Goal: Check status: Check status

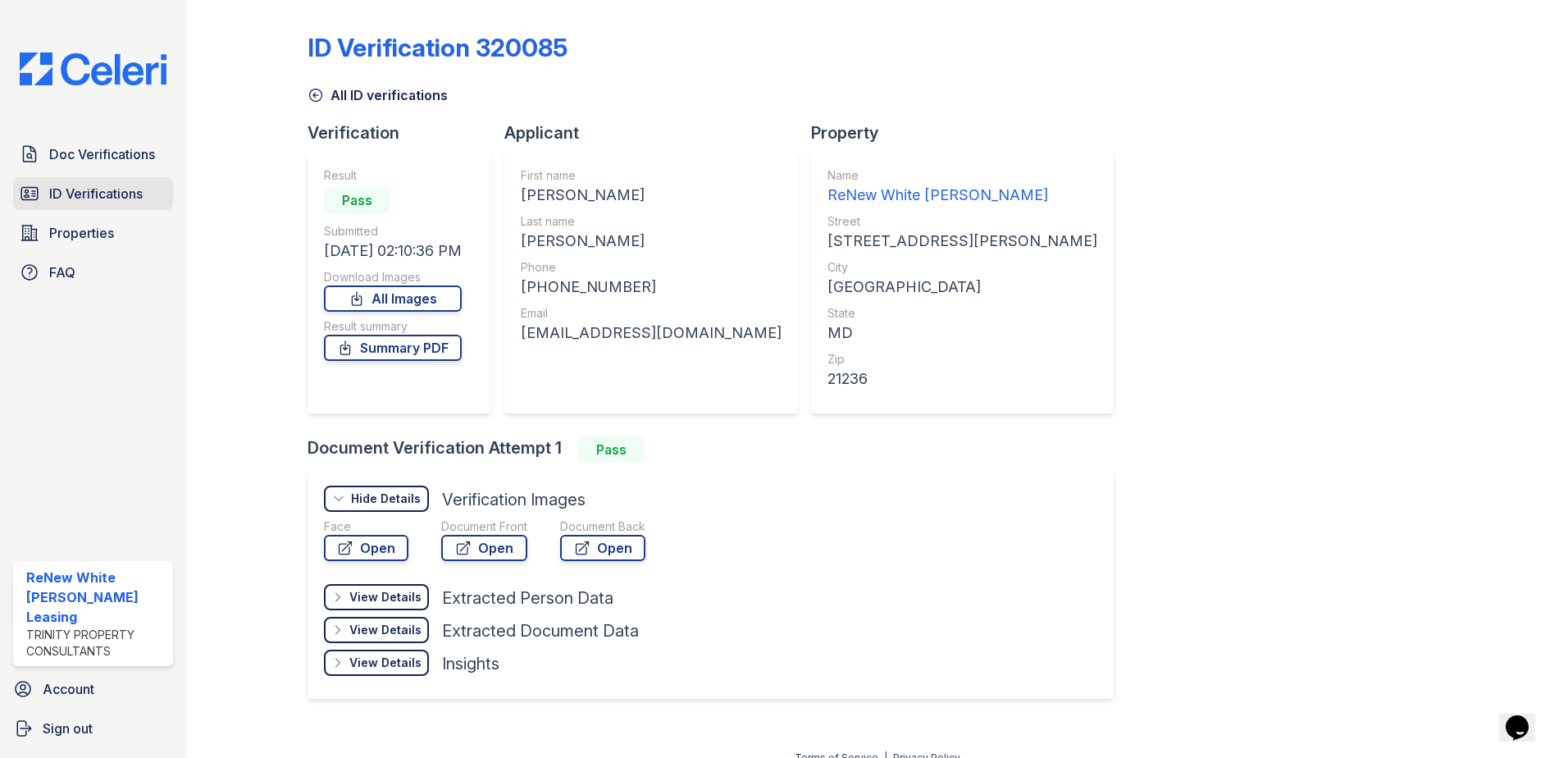
click at [73, 194] on span "ID Verifications" at bounding box center [96, 194] width 94 height 20
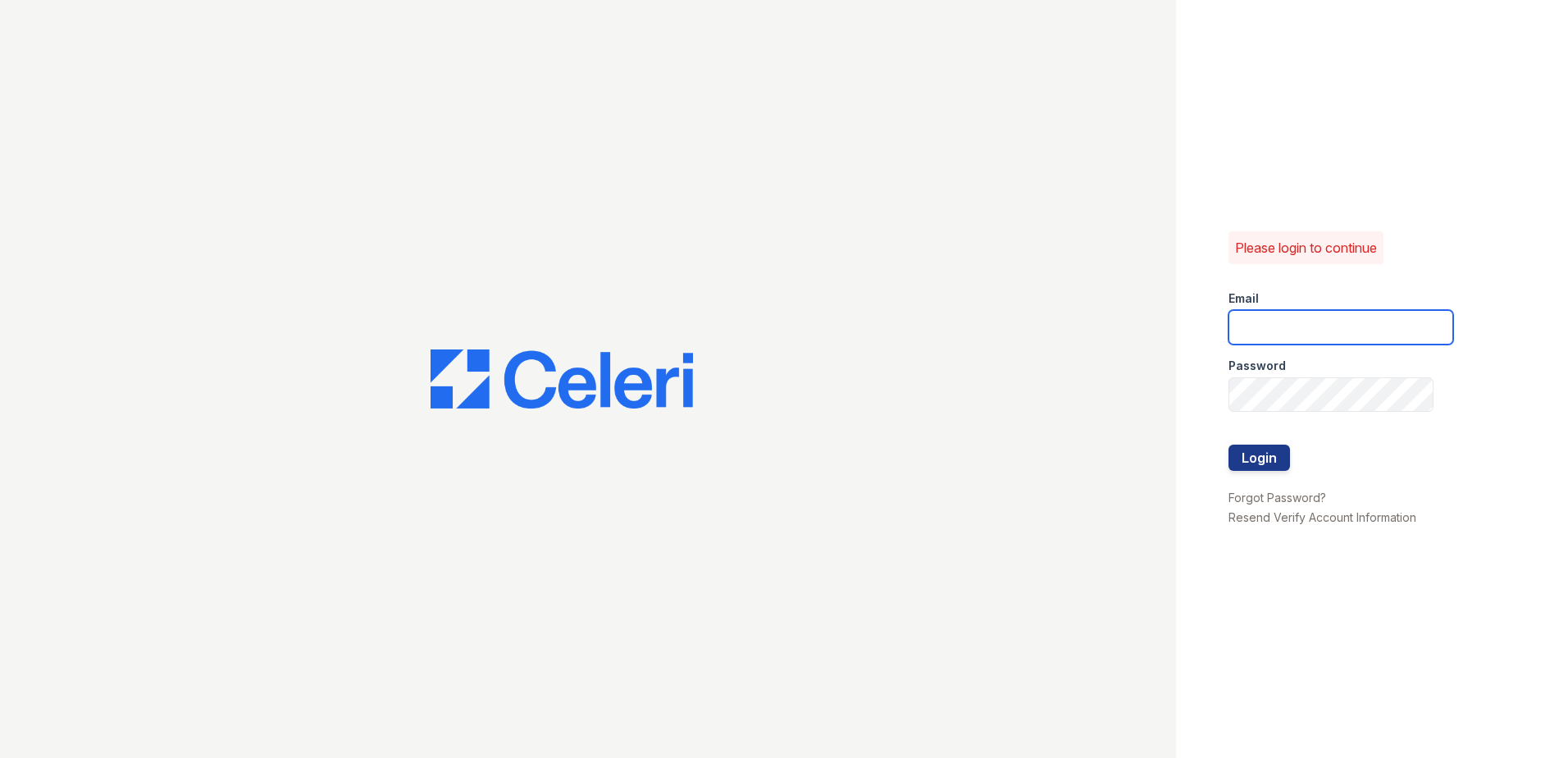
type input "[EMAIL_ADDRESS][DOMAIN_NAME]"
click at [1274, 459] on button "Login" at bounding box center [1260, 458] width 61 height 27
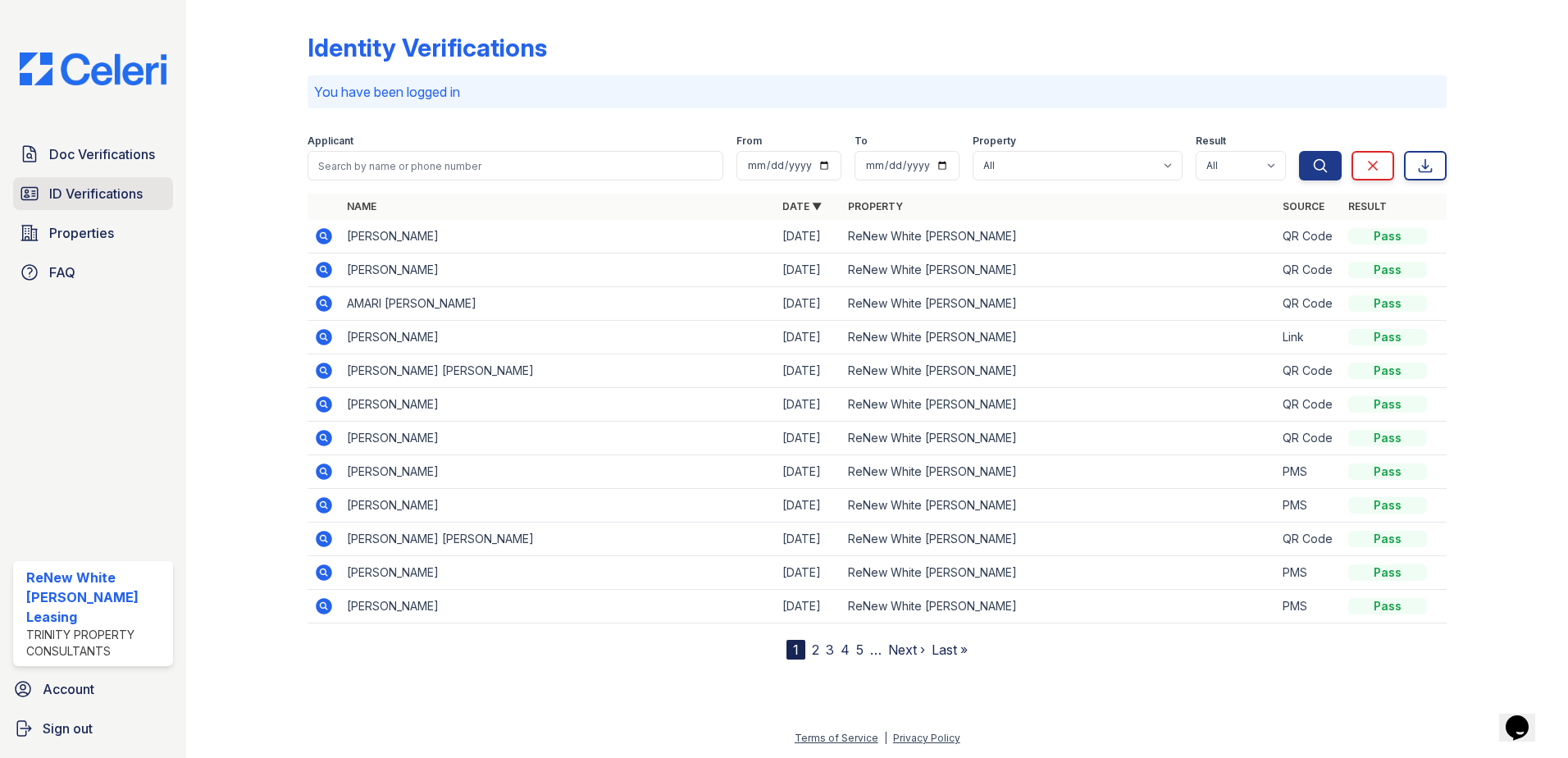
click at [79, 189] on span "ID Verifications" at bounding box center [96, 194] width 94 height 20
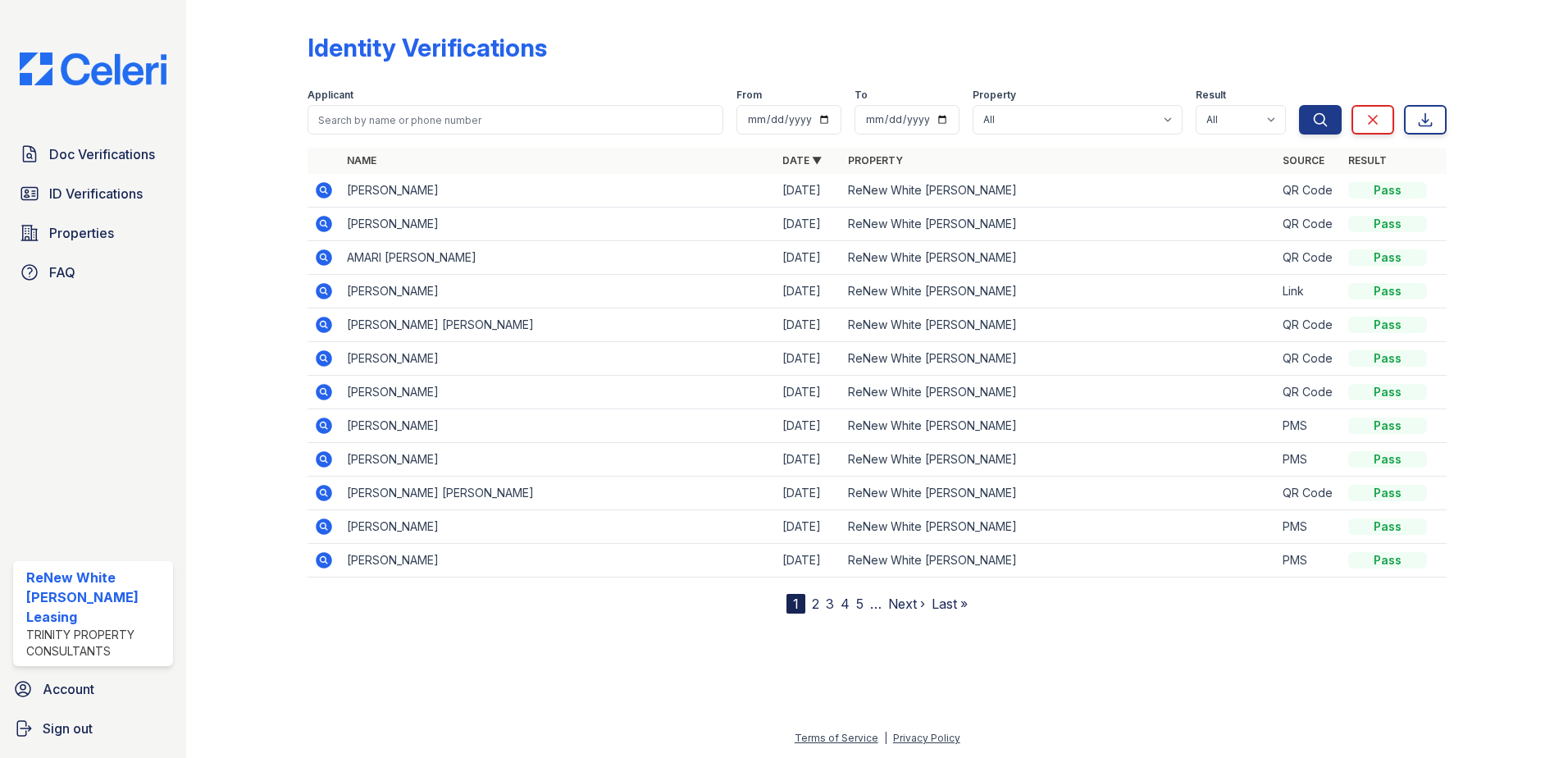
click at [330, 189] on icon at bounding box center [324, 190] width 16 height 16
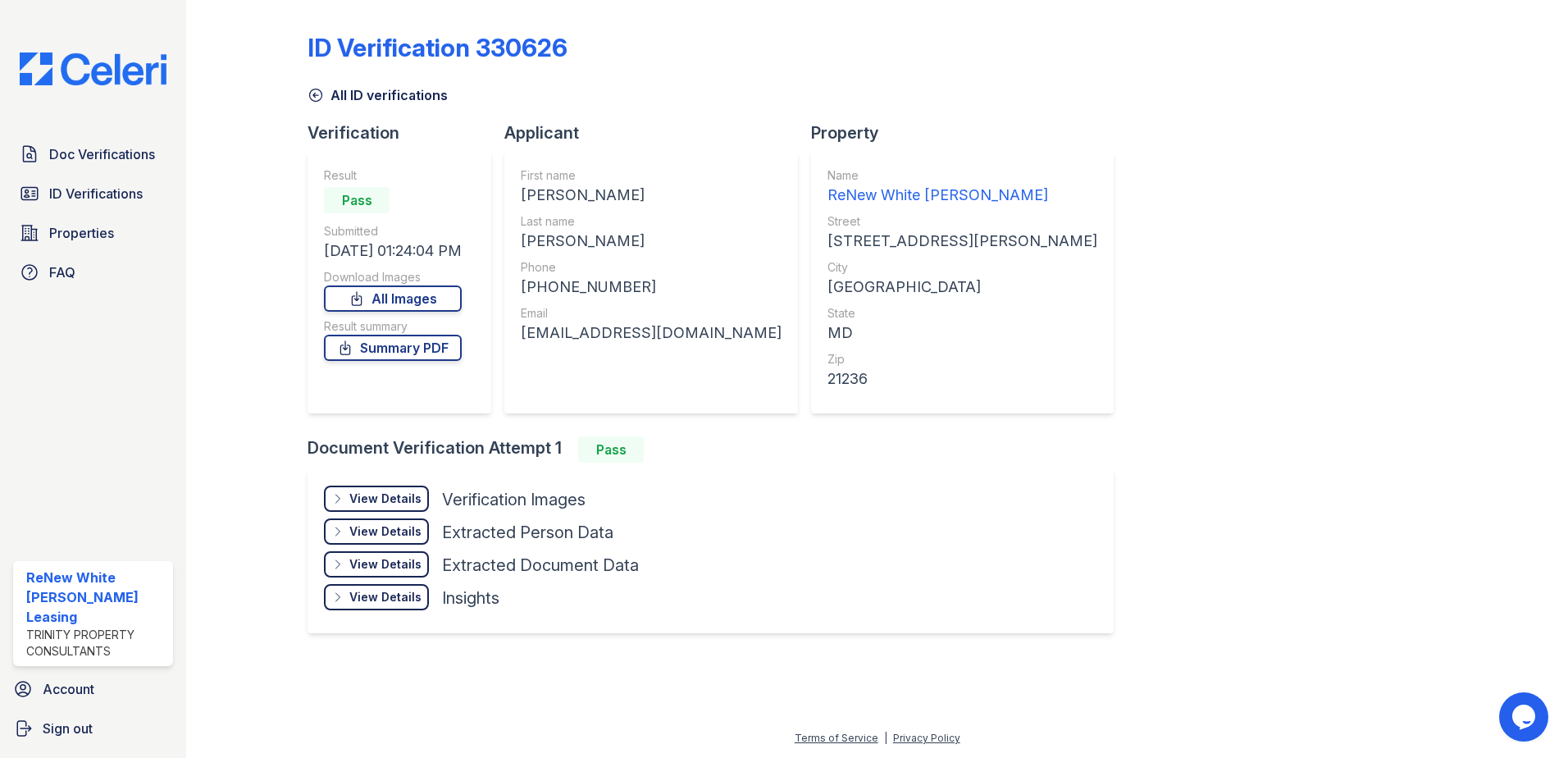
click at [391, 499] on div "View Details" at bounding box center [386, 498] width 73 height 16
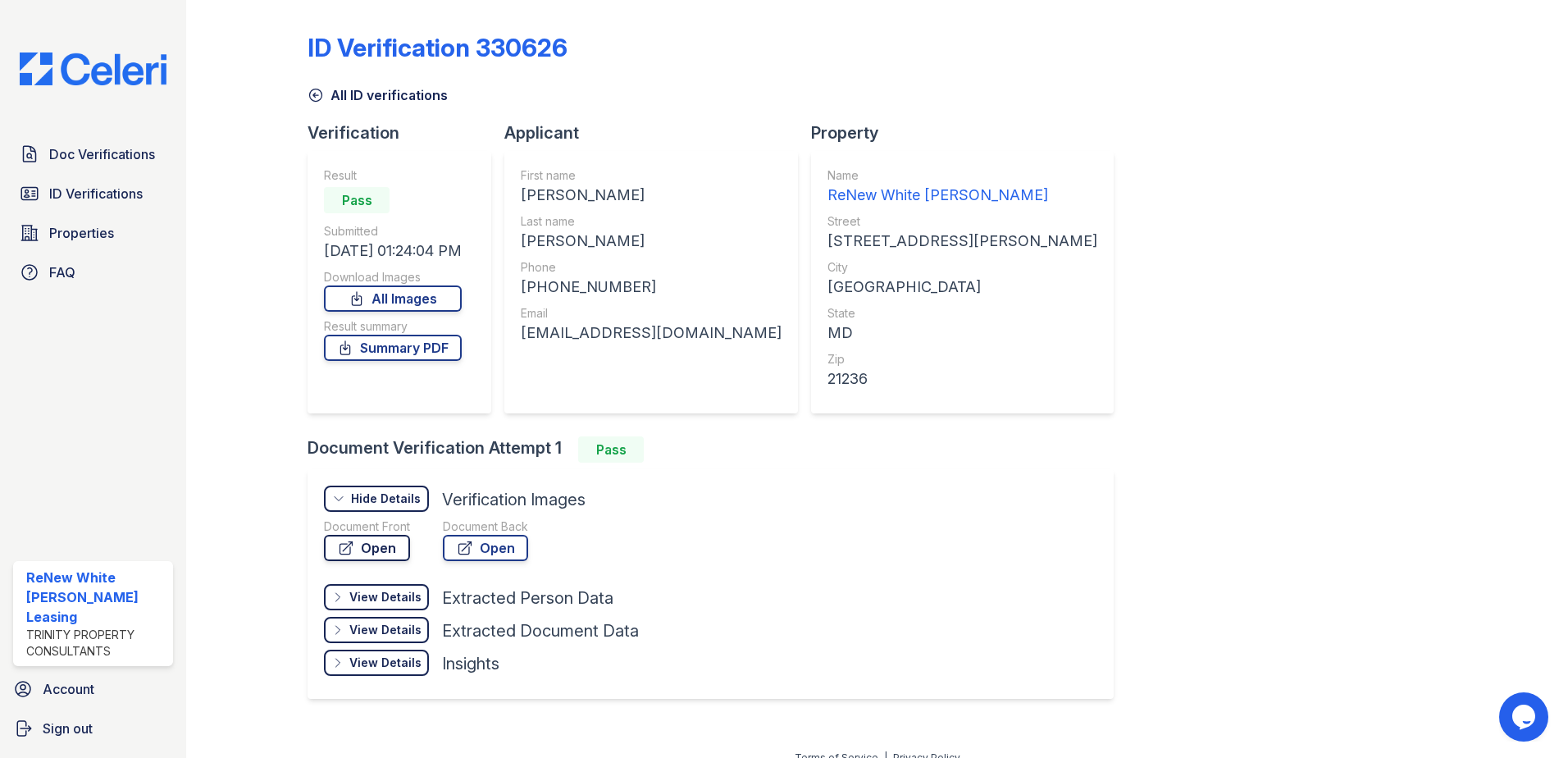
click at [378, 542] on link "Open" at bounding box center [367, 548] width 86 height 27
click at [1019, 347] on div "ID Verification 330626 All ID verifications Verification Result Pass Submitted …" at bounding box center [877, 365] width 1139 height 716
